Goal: Use online tool/utility

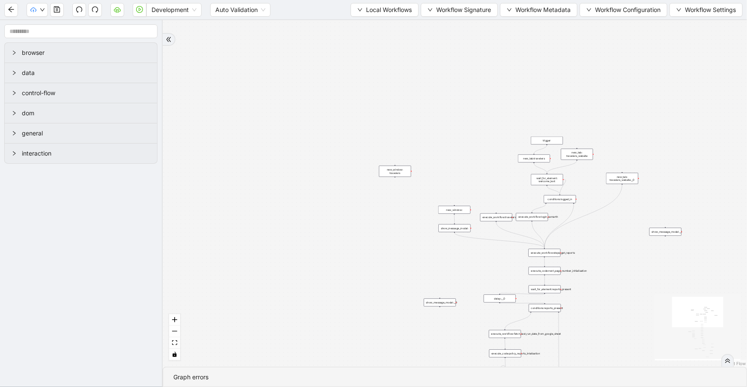
drag, startPoint x: 651, startPoint y: 78, endPoint x: 622, endPoint y: 359, distance: 282.3
click at [628, 376] on section "trigger execute_code:next_page_number_initialisation execute_workflow:fetch_las…" at bounding box center [455, 203] width 584 height 366
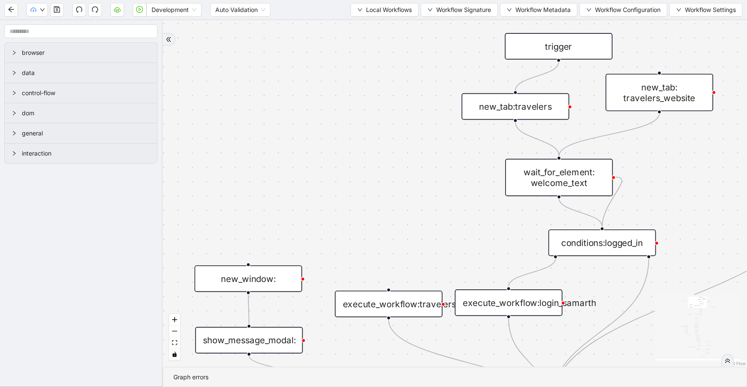
click at [530, 116] on div "new_tab:travelers" at bounding box center [515, 106] width 107 height 27
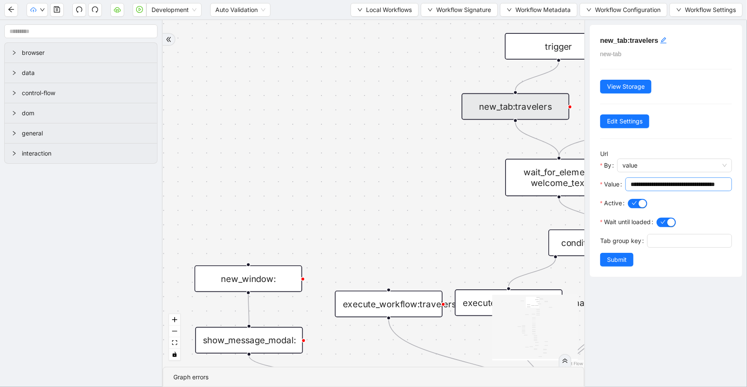
click at [646, 186] on input "**********" at bounding box center [678, 183] width 95 height 9
click at [586, 12] on button "Workflow Configuration" at bounding box center [624, 10] width 88 height 14
click at [598, 39] on span "Value" at bounding box center [622, 39] width 76 height 9
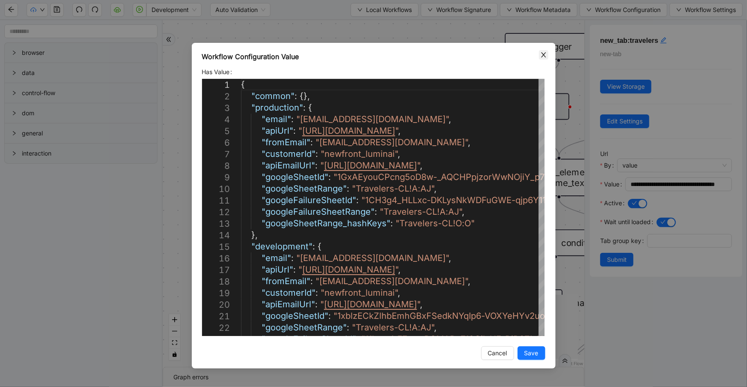
click at [541, 53] on icon "close" at bounding box center [543, 54] width 7 height 7
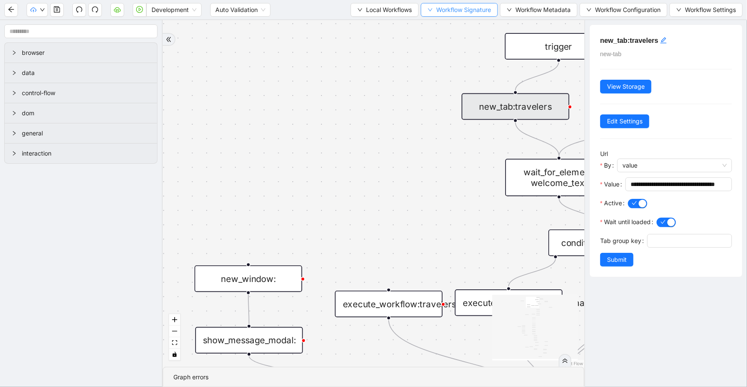
click at [475, 11] on span "Workflow Signature" at bounding box center [463, 9] width 55 height 9
click at [467, 61] on li "Defaults" at bounding box center [457, 67] width 68 height 14
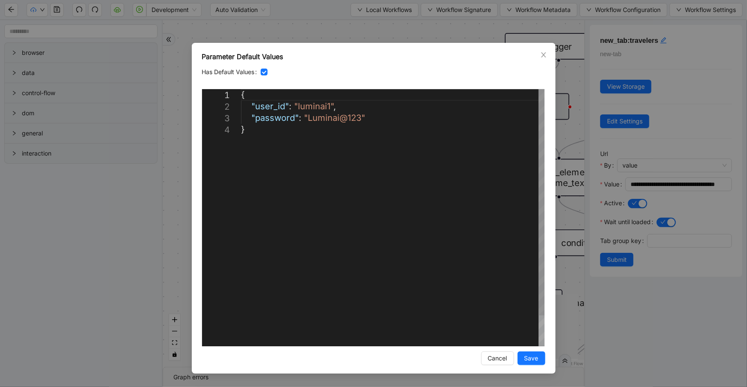
scroll to position [0, 4]
drag, startPoint x: 330, startPoint y: 103, endPoint x: 295, endPoint y: 107, distance: 34.9
drag, startPoint x: 360, startPoint y: 119, endPoint x: 307, endPoint y: 122, distance: 53.2
click at [542, 52] on icon "close" at bounding box center [543, 54] width 7 height 7
